Goal: Book appointment/travel/reservation

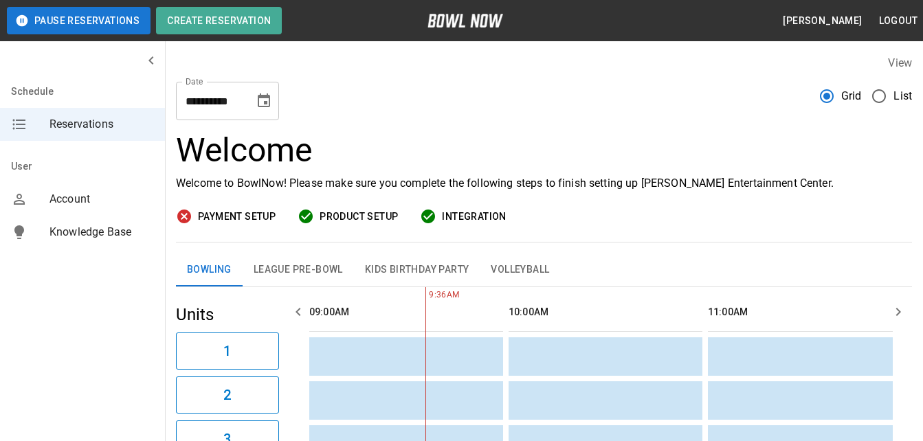
click at [264, 101] on icon "Choose date, selected date is Oct 9, 2025" at bounding box center [264, 100] width 12 height 14
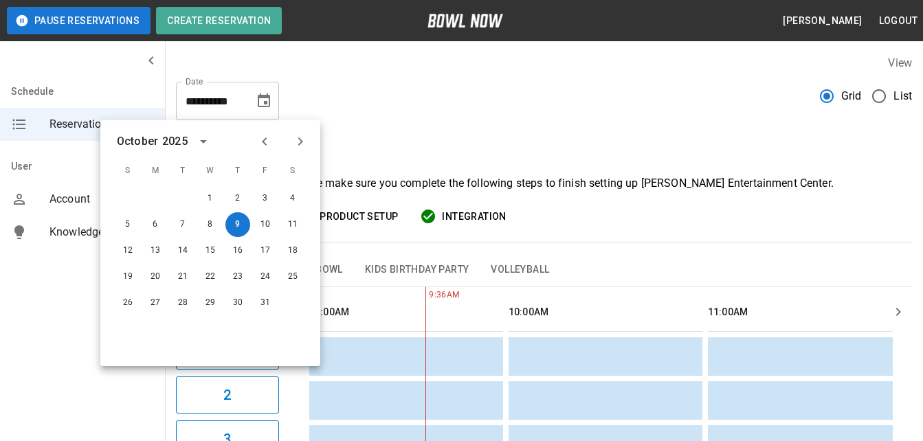
click at [300, 144] on icon "Next month" at bounding box center [300, 141] width 5 height 8
click at [296, 201] on button "1" at bounding box center [292, 198] width 25 height 25
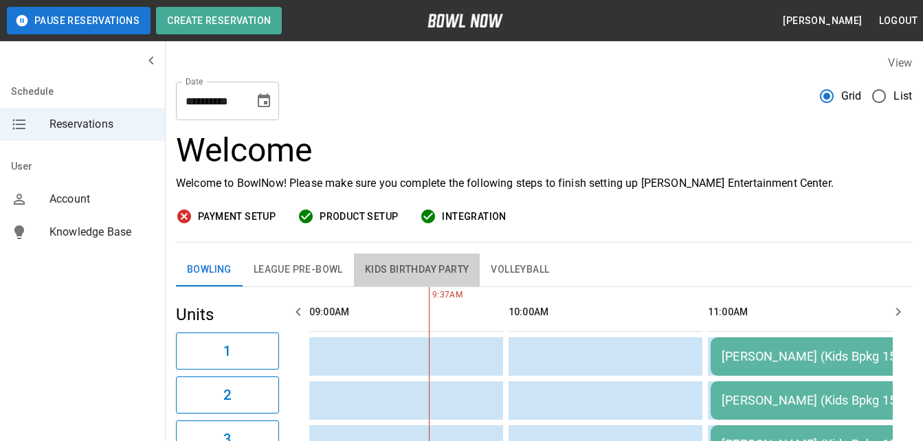
click at [429, 273] on button "Kids Birthday Party" at bounding box center [417, 270] width 126 height 33
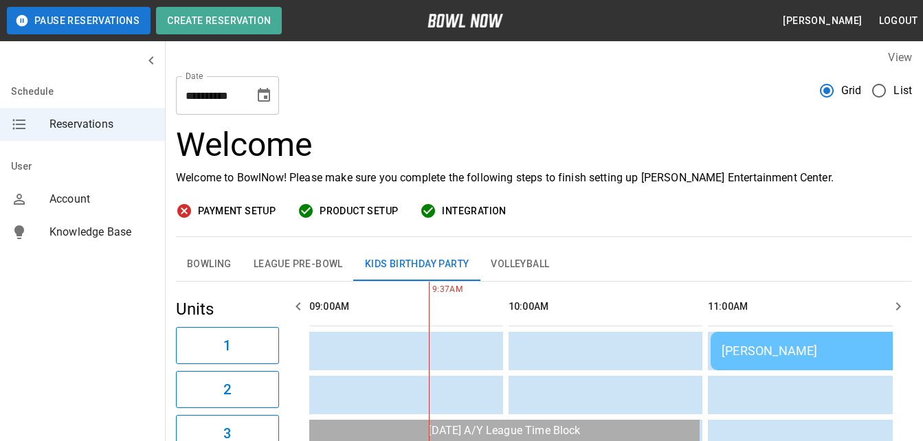
click at [264, 94] on icon "Choose date, selected date is Nov 1, 2025" at bounding box center [264, 95] width 16 height 16
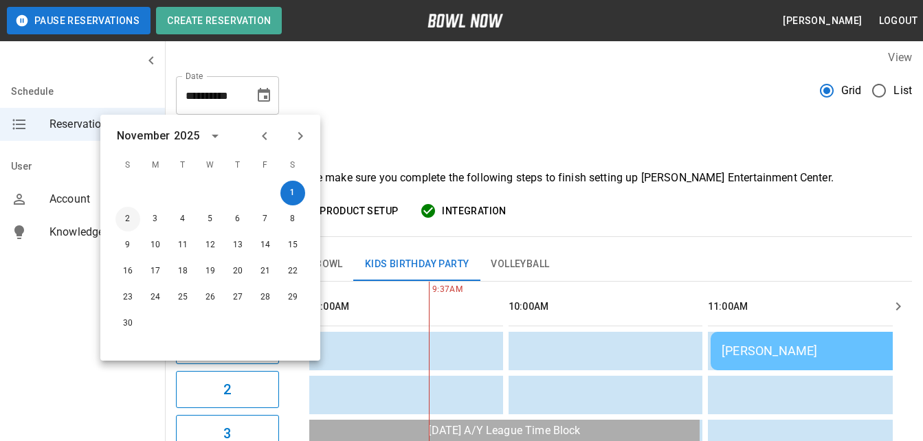
click at [131, 223] on button "2" at bounding box center [127, 219] width 25 height 25
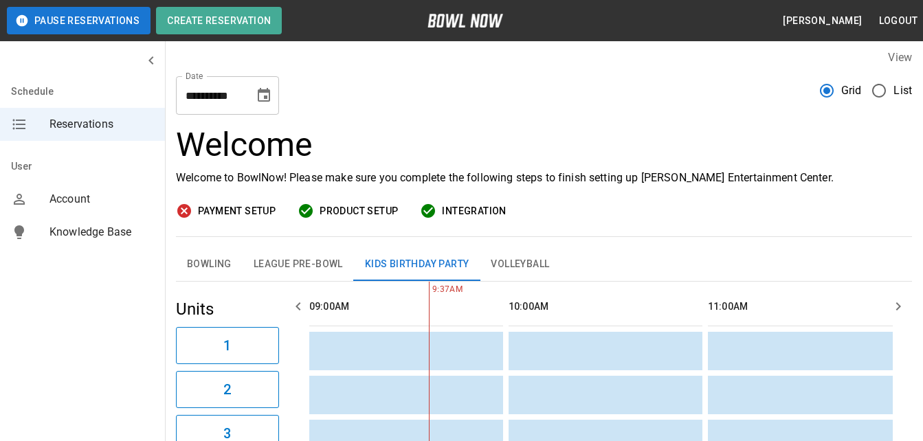
click at [253, 94] on button "Choose date, selected date is Nov 2, 2025" at bounding box center [263, 95] width 27 height 27
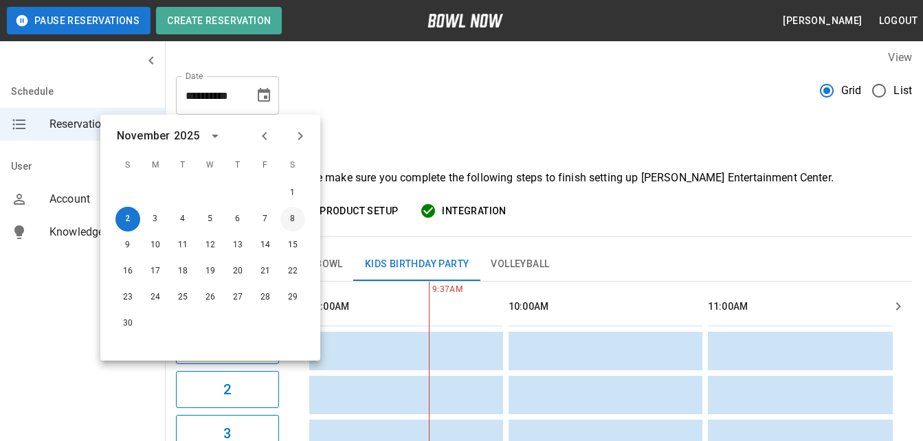
click at [285, 217] on button "8" at bounding box center [292, 219] width 25 height 25
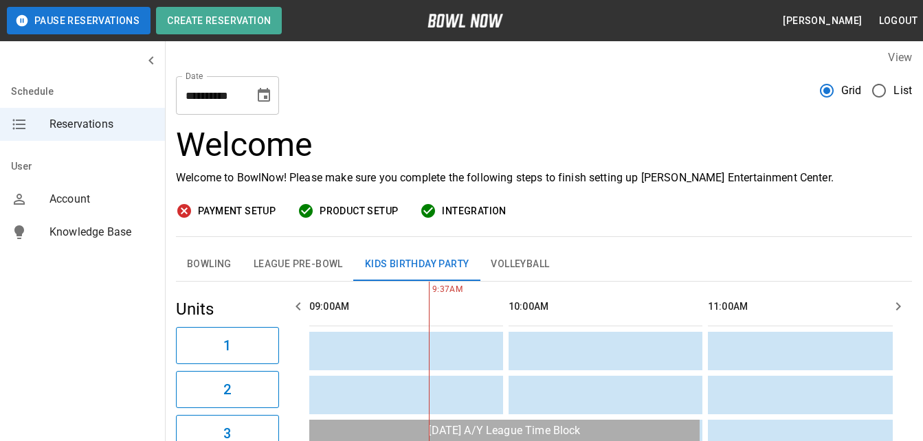
click at [263, 93] on icon "Choose date, selected date is Nov 8, 2025" at bounding box center [264, 95] width 12 height 14
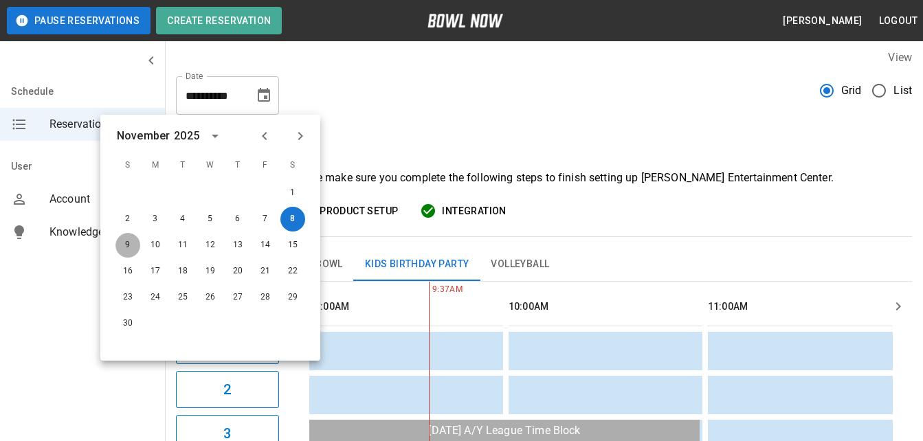
click at [124, 247] on button "9" at bounding box center [127, 245] width 25 height 25
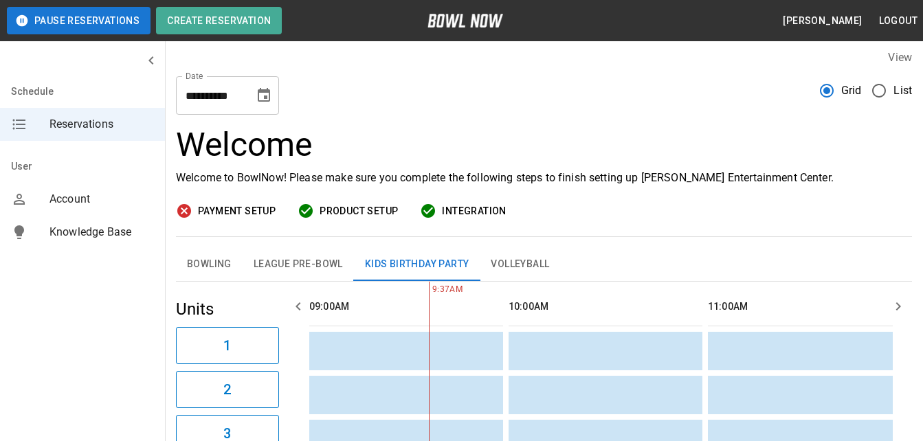
click at [256, 93] on icon "Choose date, selected date is Nov 9, 2025" at bounding box center [264, 95] width 16 height 16
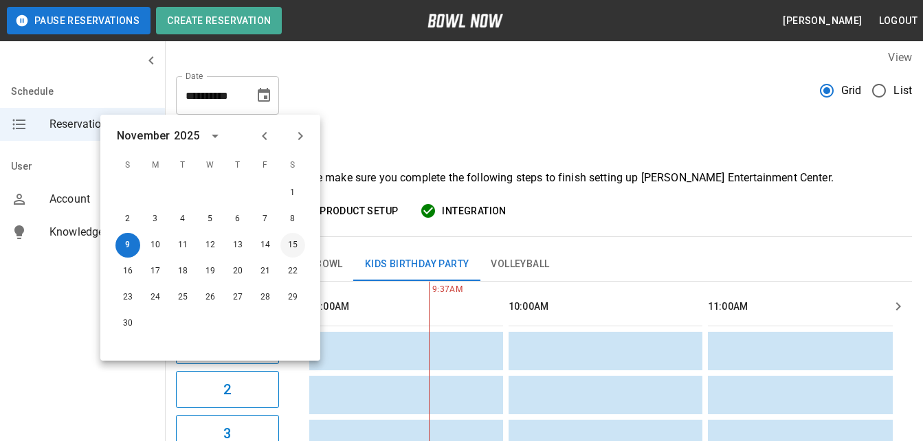
click at [291, 237] on button "15" at bounding box center [292, 245] width 25 height 25
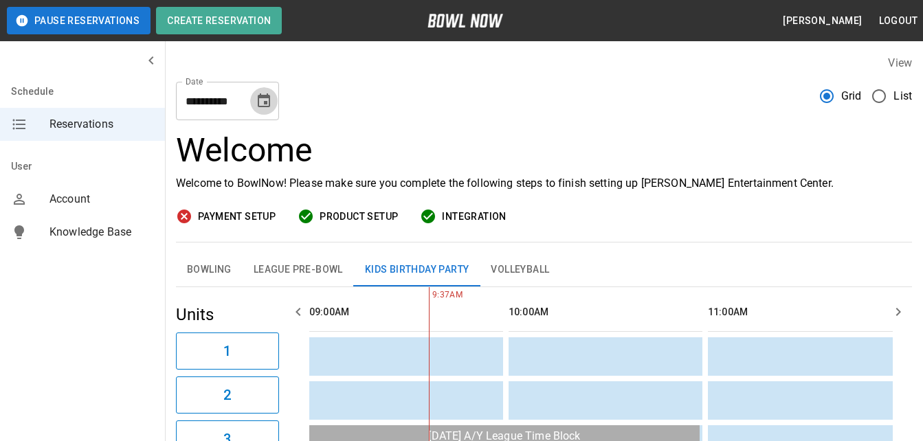
click at [255, 100] on button "Choose date, selected date is Nov 15, 2025" at bounding box center [263, 100] width 27 height 27
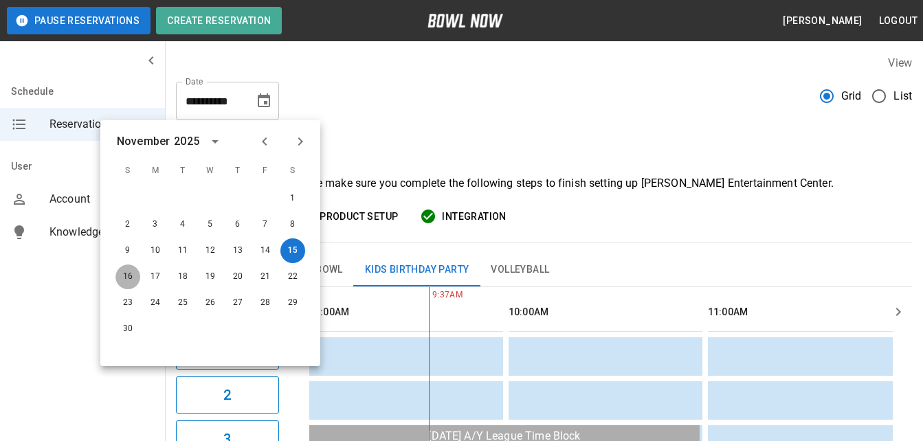
click at [131, 280] on button "16" at bounding box center [127, 277] width 25 height 25
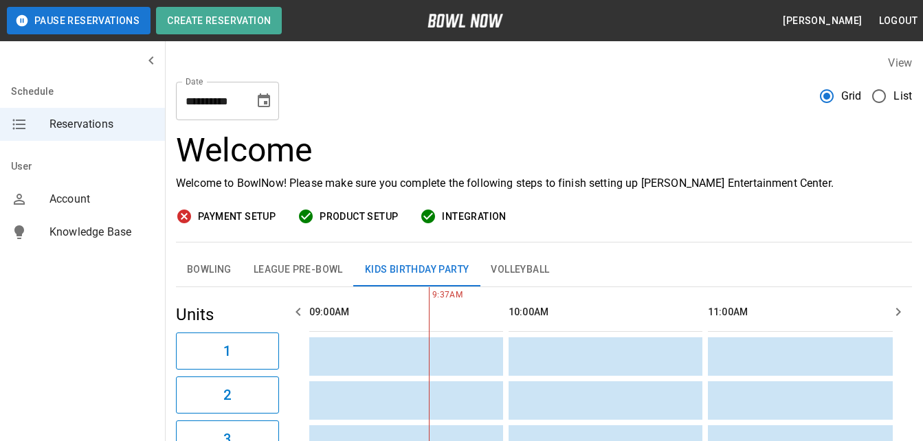
click at [269, 104] on icon "Choose date, selected date is Nov 16, 2025" at bounding box center [264, 100] width 12 height 14
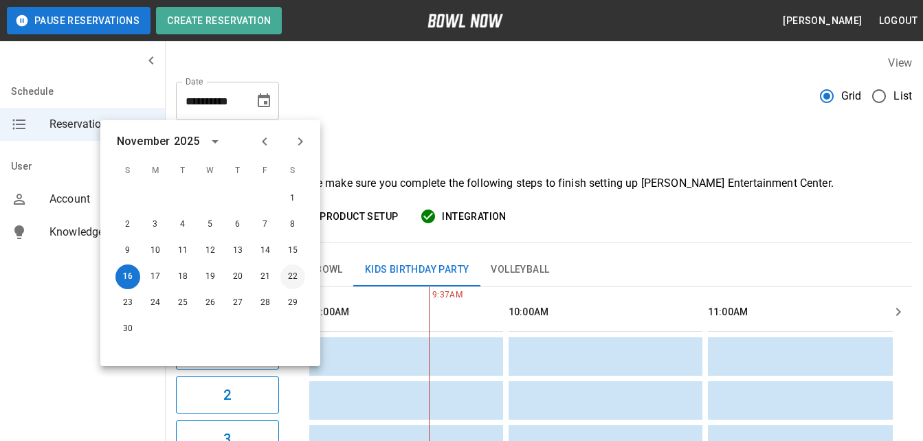
click at [292, 275] on button "22" at bounding box center [292, 277] width 25 height 25
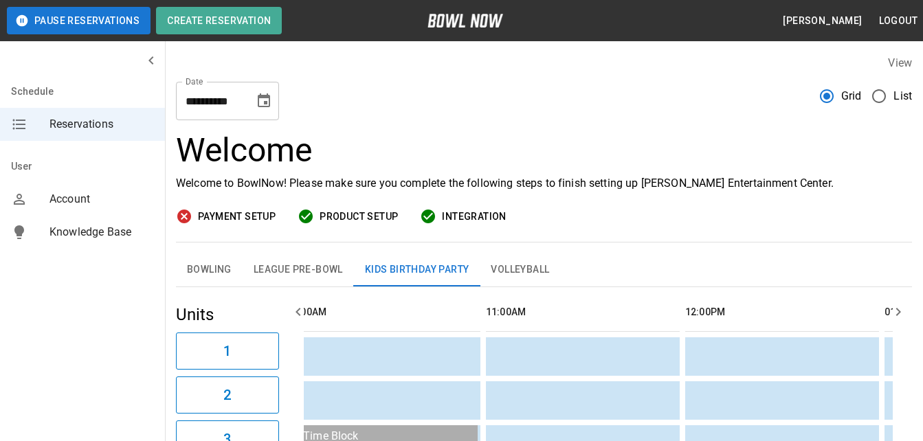
click at [266, 102] on icon "Choose date, selected date is Nov 22, 2025" at bounding box center [264, 100] width 12 height 14
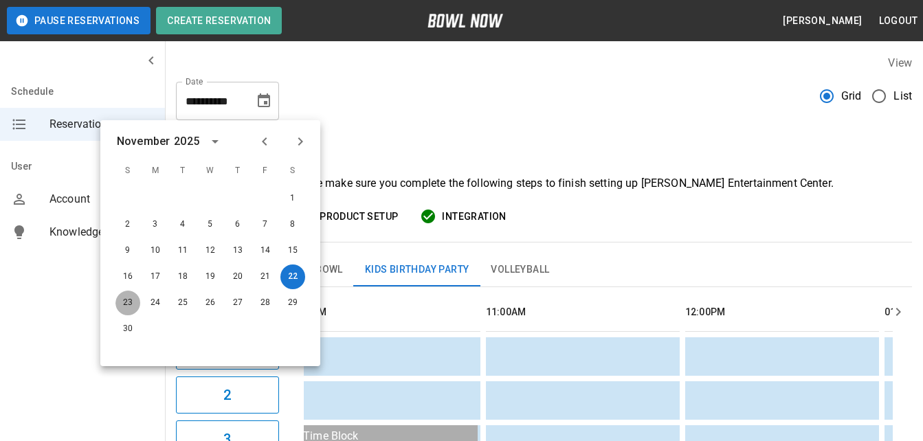
click at [120, 296] on button "23" at bounding box center [127, 303] width 25 height 25
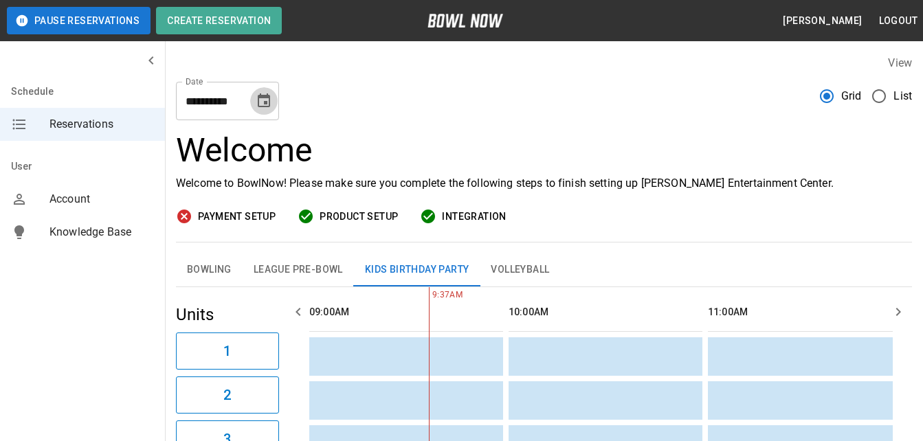
click at [267, 100] on icon "Choose date, selected date is Nov 23, 2025" at bounding box center [264, 101] width 16 height 16
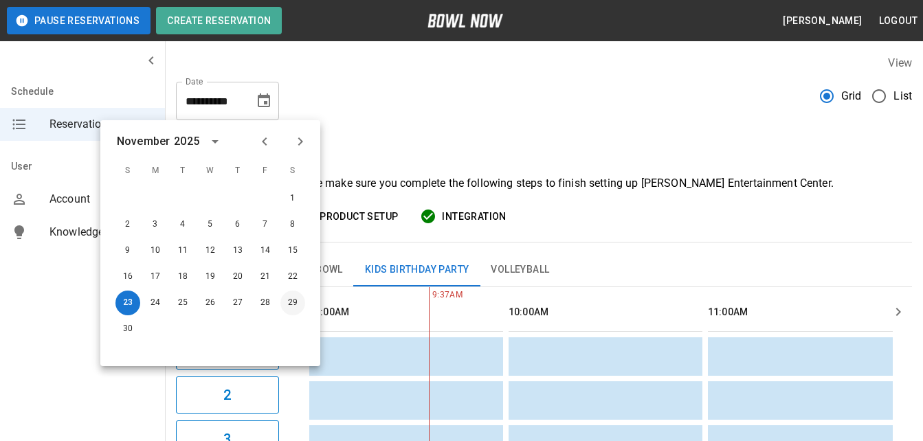
click at [294, 309] on button "29" at bounding box center [292, 303] width 25 height 25
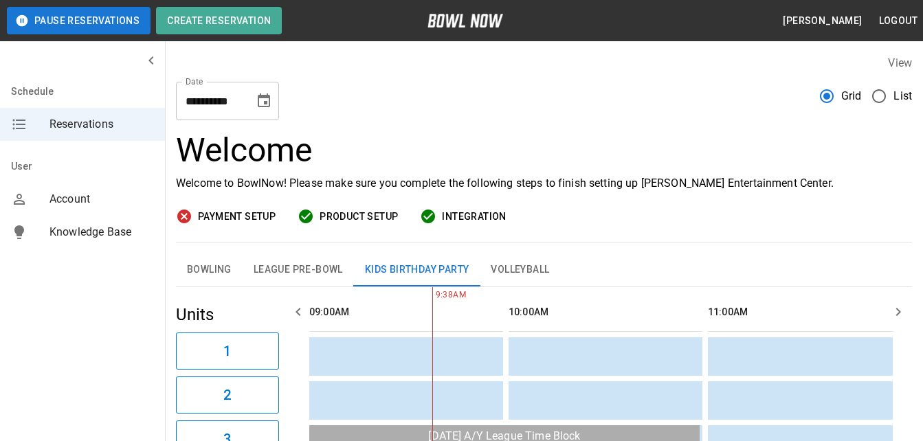
click at [268, 98] on icon "Choose date, selected date is Nov 29, 2025" at bounding box center [264, 100] width 12 height 14
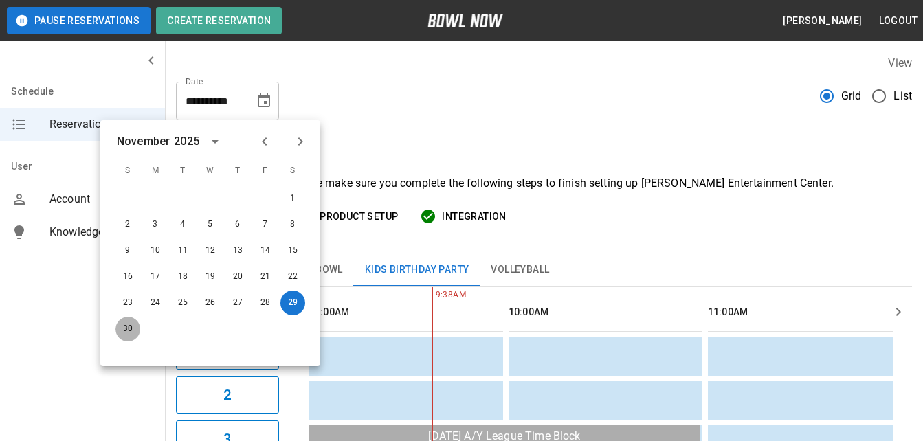
click at [127, 335] on button "30" at bounding box center [127, 329] width 25 height 25
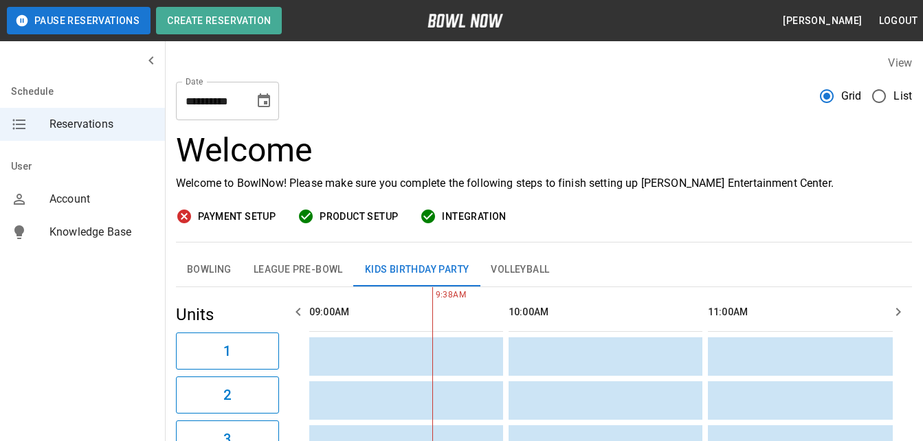
click at [259, 109] on icon "Choose date, selected date is Nov 30, 2025" at bounding box center [264, 101] width 16 height 16
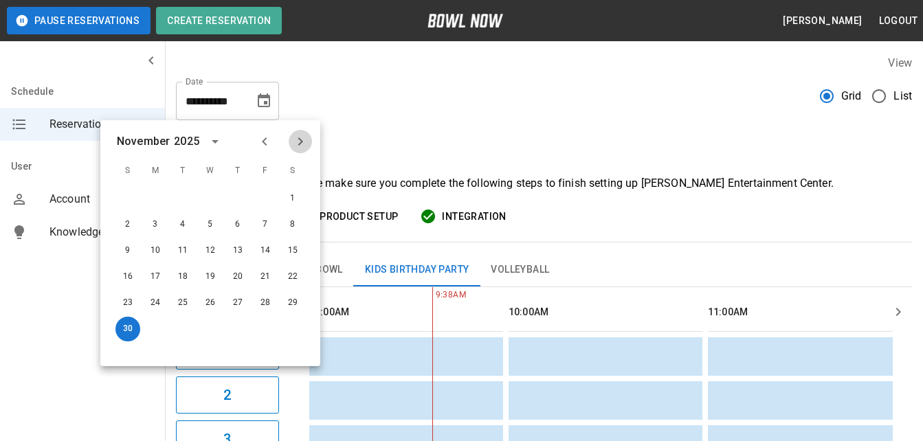
click at [302, 142] on icon "Next month" at bounding box center [300, 141] width 5 height 8
click at [295, 198] on button "6" at bounding box center [292, 198] width 25 height 25
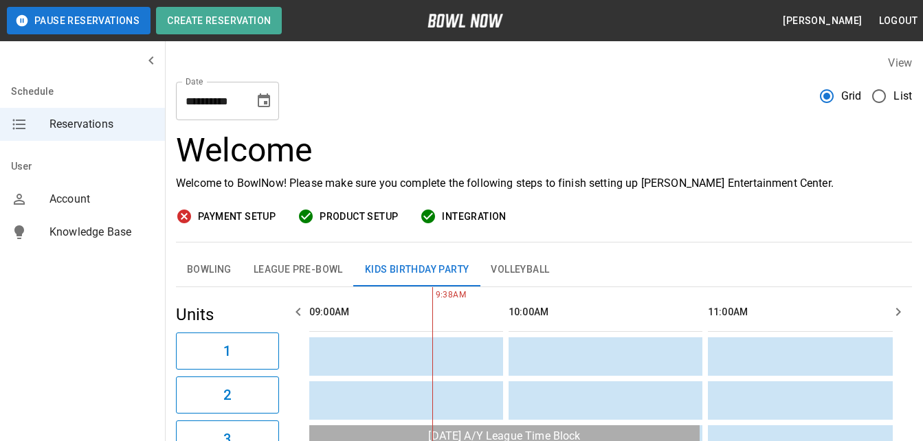
click at [269, 102] on icon "Choose date, selected date is Dec 6, 2025" at bounding box center [264, 100] width 12 height 14
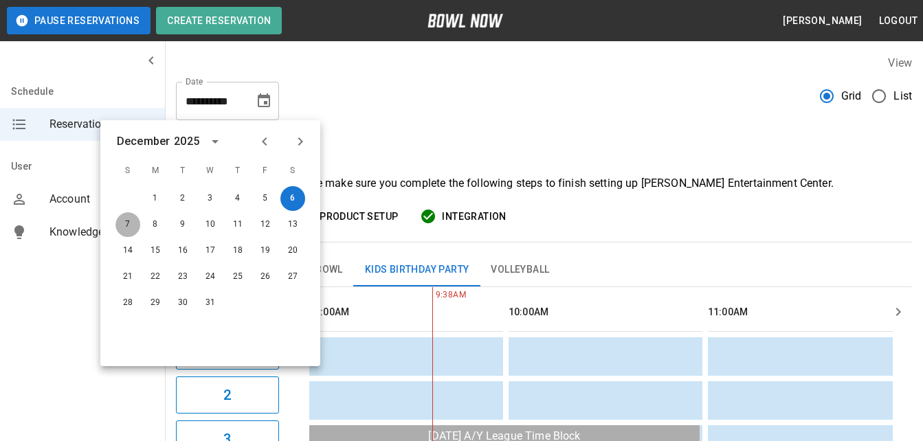
click at [133, 221] on button "7" at bounding box center [127, 224] width 25 height 25
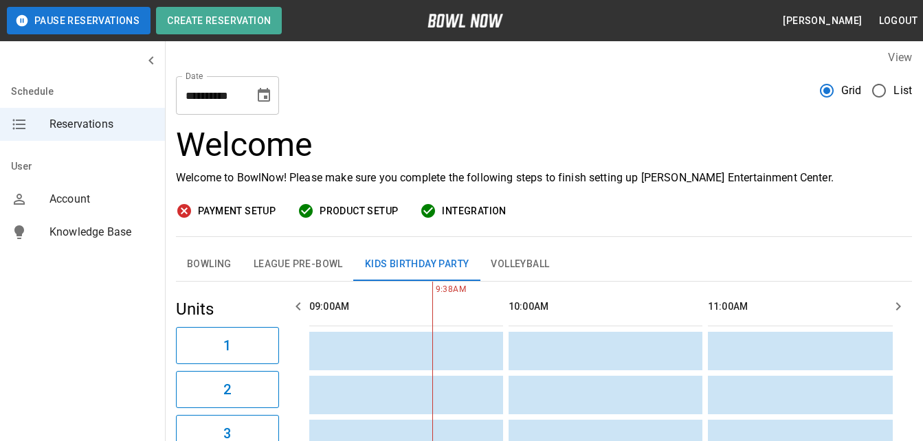
click at [260, 87] on icon "Choose date, selected date is Dec 7, 2025" at bounding box center [264, 95] width 16 height 16
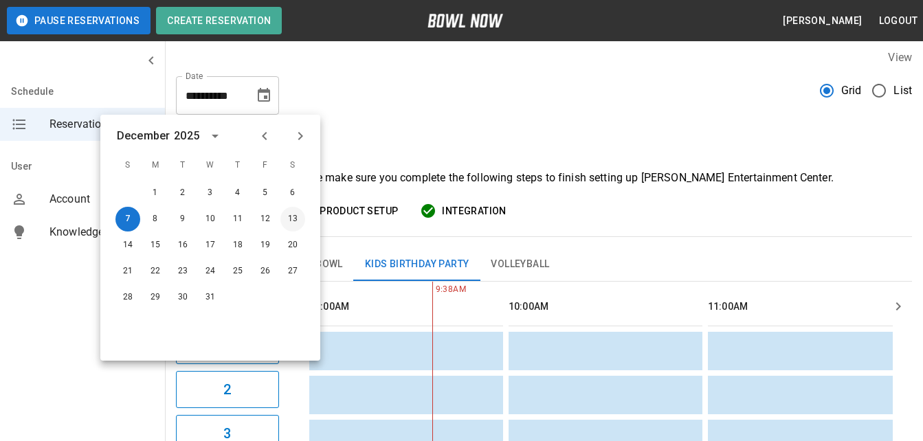
click at [285, 217] on button "13" at bounding box center [292, 219] width 25 height 25
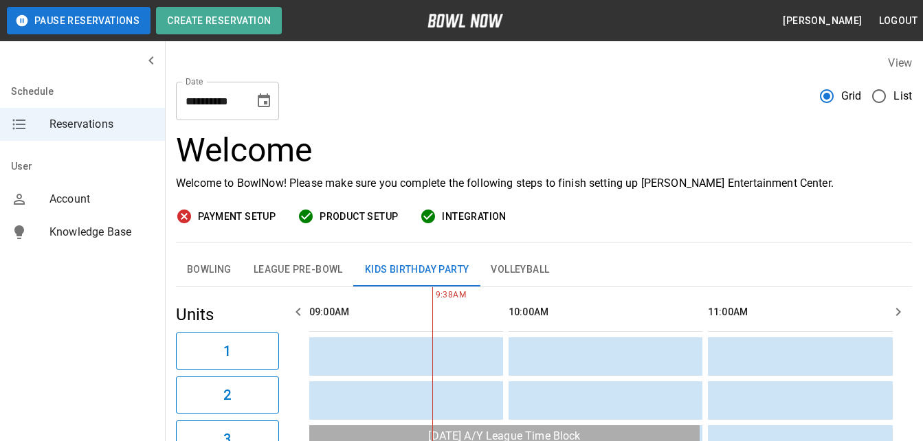
click at [261, 88] on button "Choose date, selected date is Dec 13, 2025" at bounding box center [263, 100] width 27 height 27
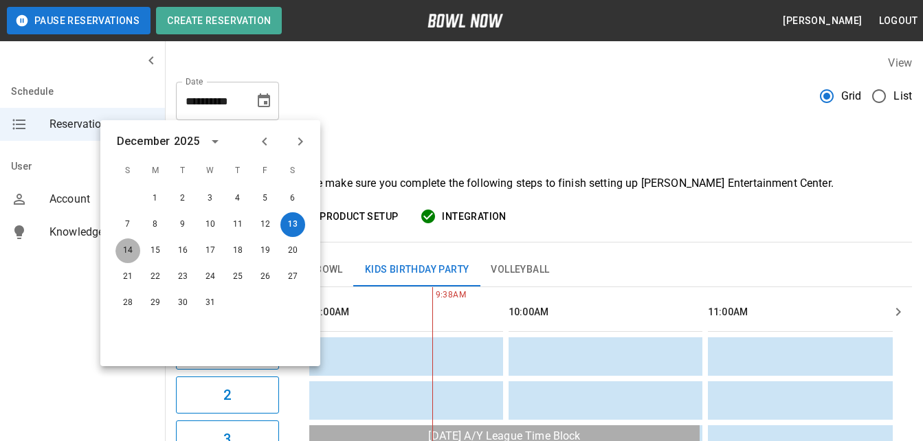
click at [128, 245] on button "14" at bounding box center [127, 251] width 25 height 25
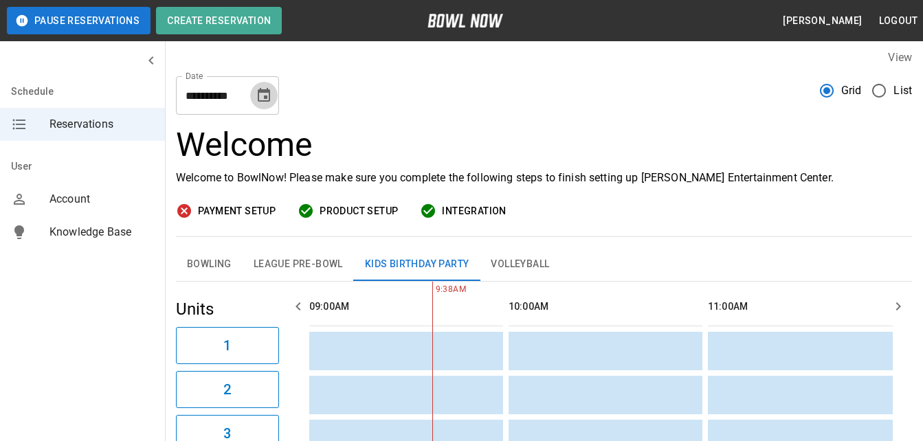
click at [262, 98] on icon "Choose date, selected date is Dec 14, 2025" at bounding box center [264, 95] width 16 height 16
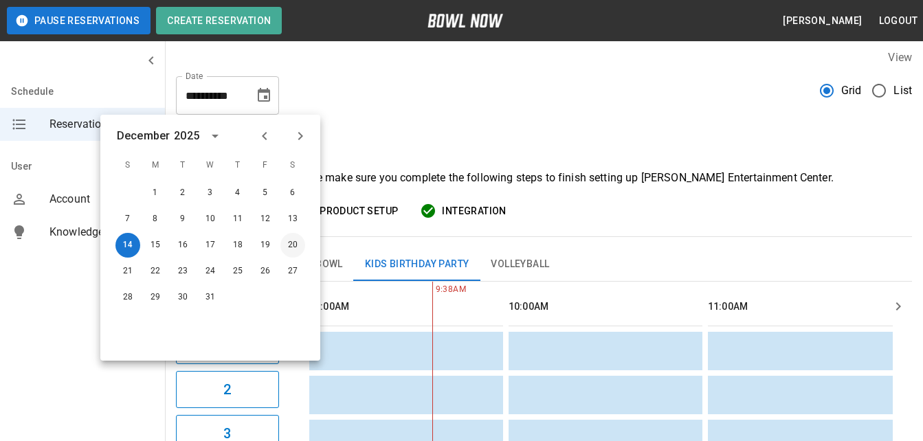
click at [290, 246] on button "20" at bounding box center [292, 245] width 25 height 25
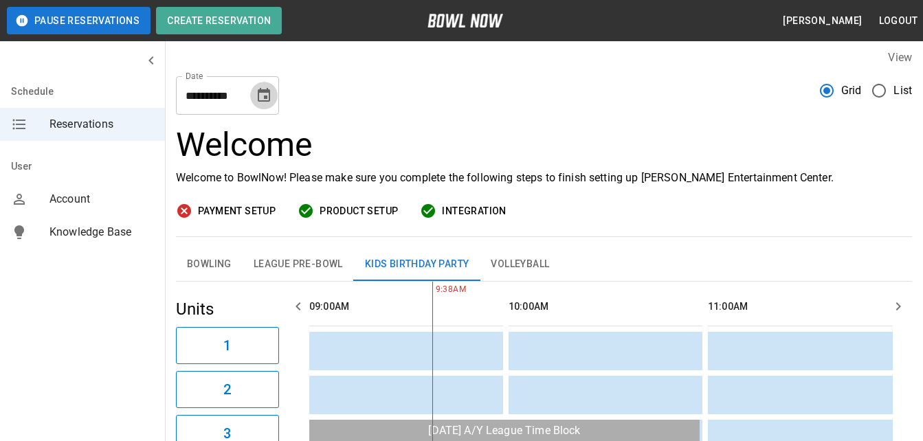
click at [269, 95] on icon "Choose date, selected date is Dec 20, 2025" at bounding box center [264, 95] width 12 height 14
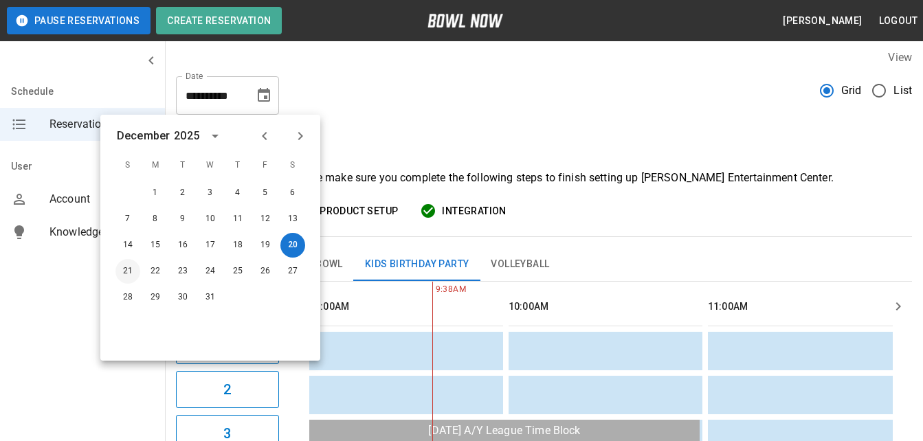
click at [131, 263] on button "21" at bounding box center [127, 271] width 25 height 25
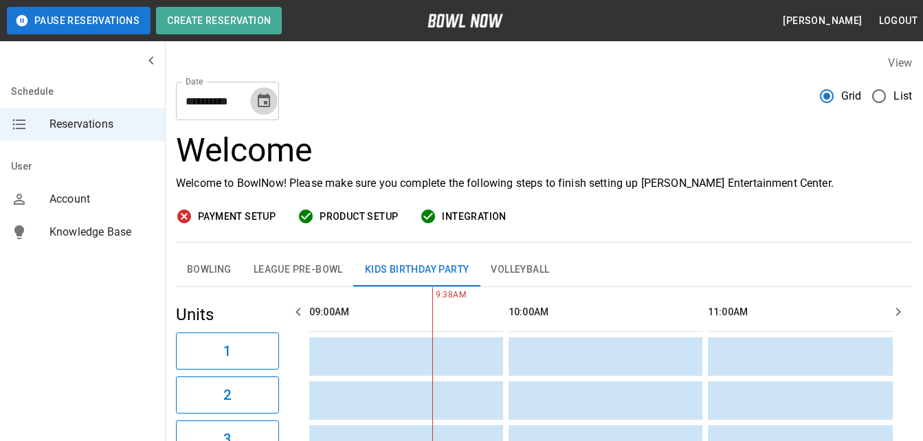
click at [266, 100] on icon "Choose date, selected date is Dec 21, 2025" at bounding box center [264, 101] width 16 height 16
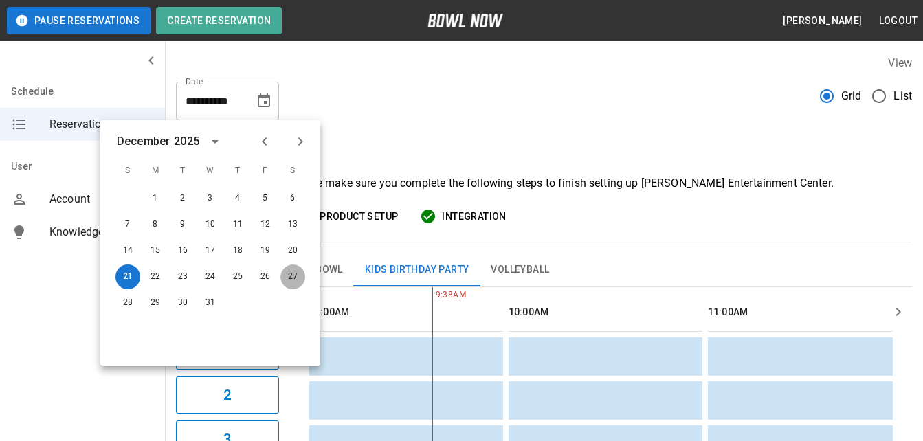
click at [294, 279] on button "27" at bounding box center [292, 277] width 25 height 25
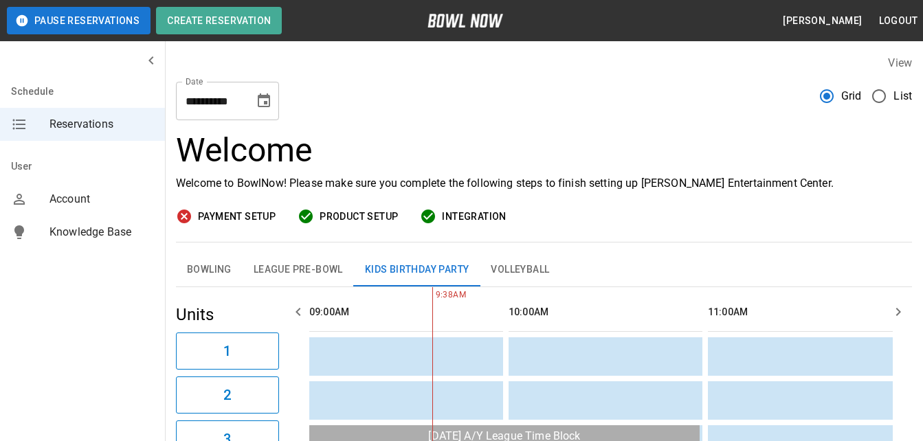
click at [268, 106] on icon "Choose date, selected date is Dec 27, 2025" at bounding box center [264, 100] width 12 height 14
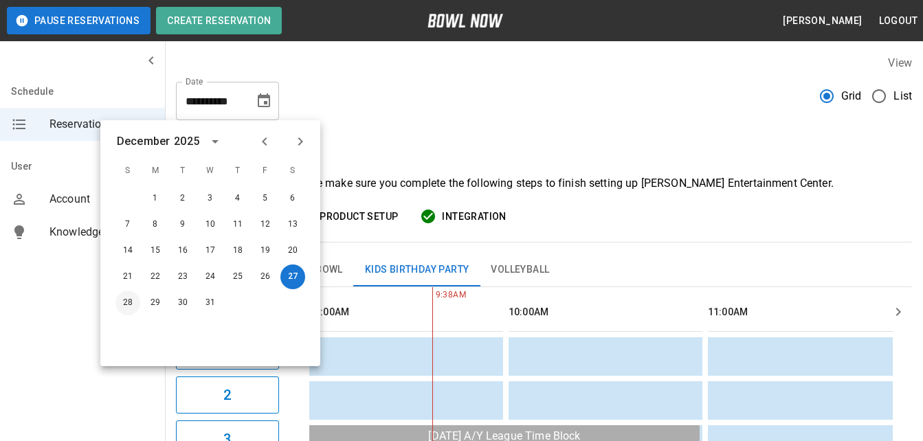
click at [124, 303] on button "28" at bounding box center [127, 303] width 25 height 25
type input "**********"
